Goal: Task Accomplishment & Management: Use online tool/utility

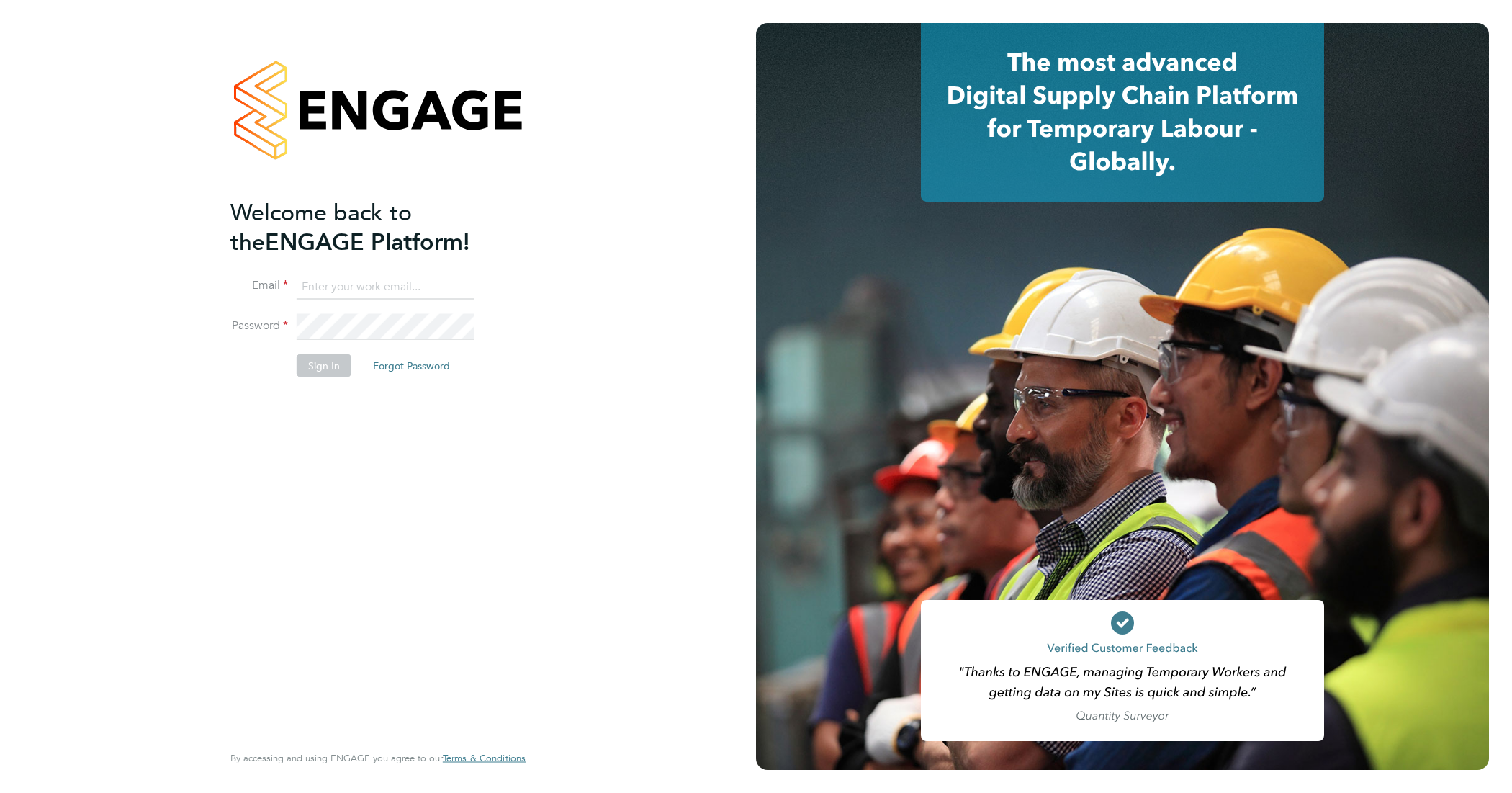
type input "[EMAIL_ADDRESS][DOMAIN_NAME]"
click at [312, 372] on button "Sign In" at bounding box center [325, 366] width 55 height 23
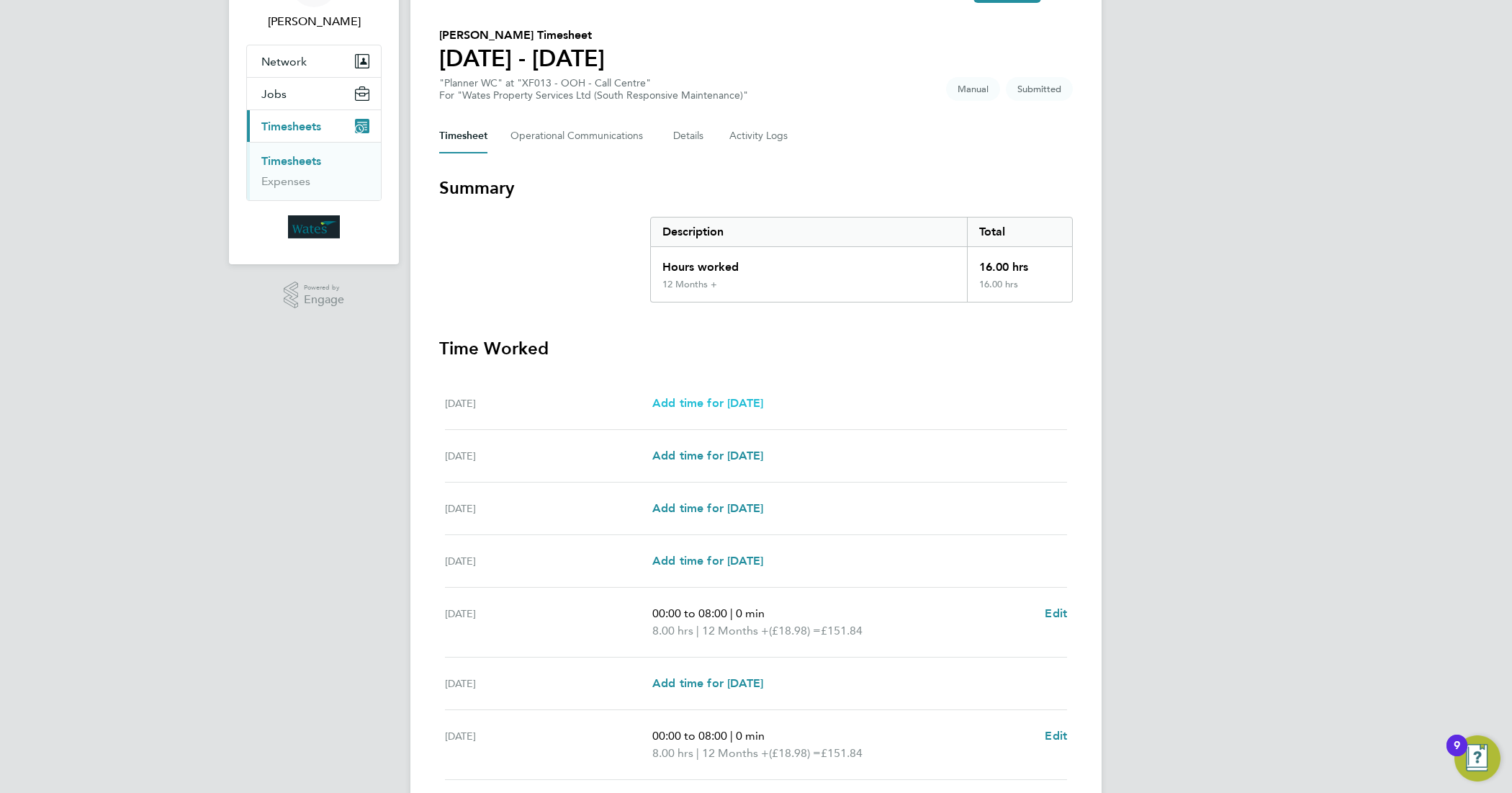
scroll to position [209, 0]
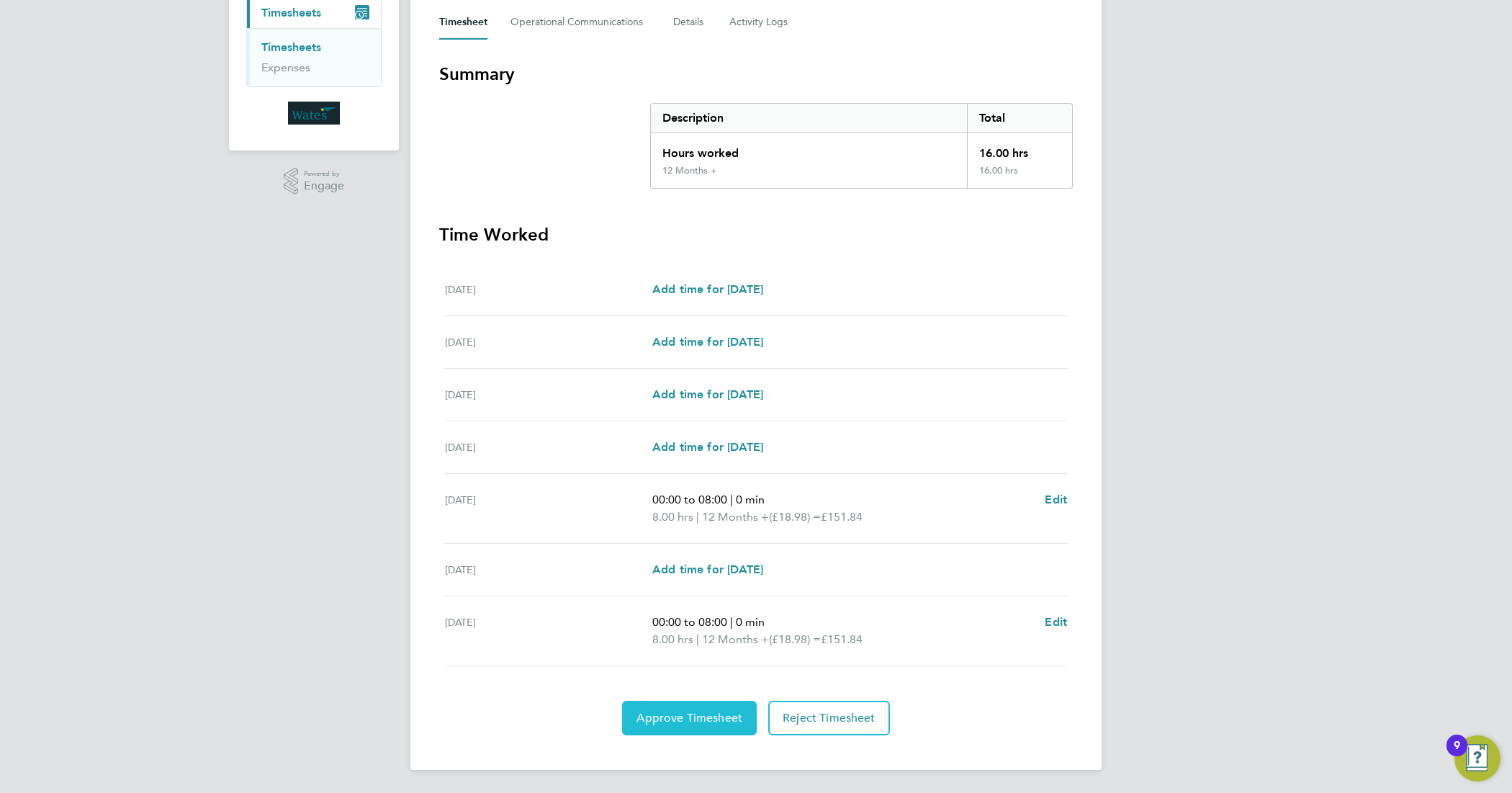
click at [666, 714] on span "Approve Timesheet" at bounding box center [689, 718] width 106 height 14
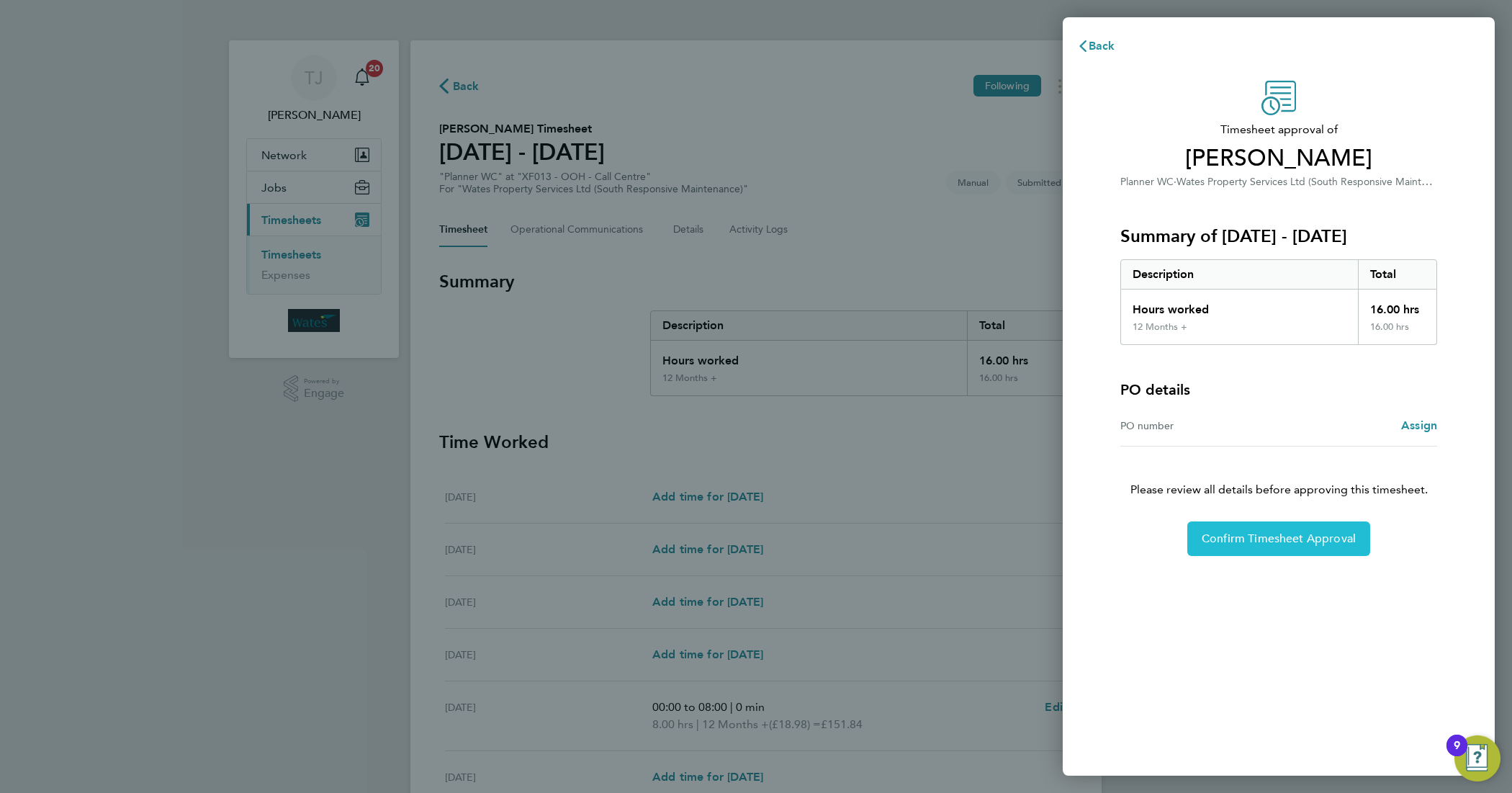
click at [1315, 544] on span "Confirm Timesheet Approval" at bounding box center [1279, 538] width 154 height 14
